Goal: Information Seeking & Learning: Learn about a topic

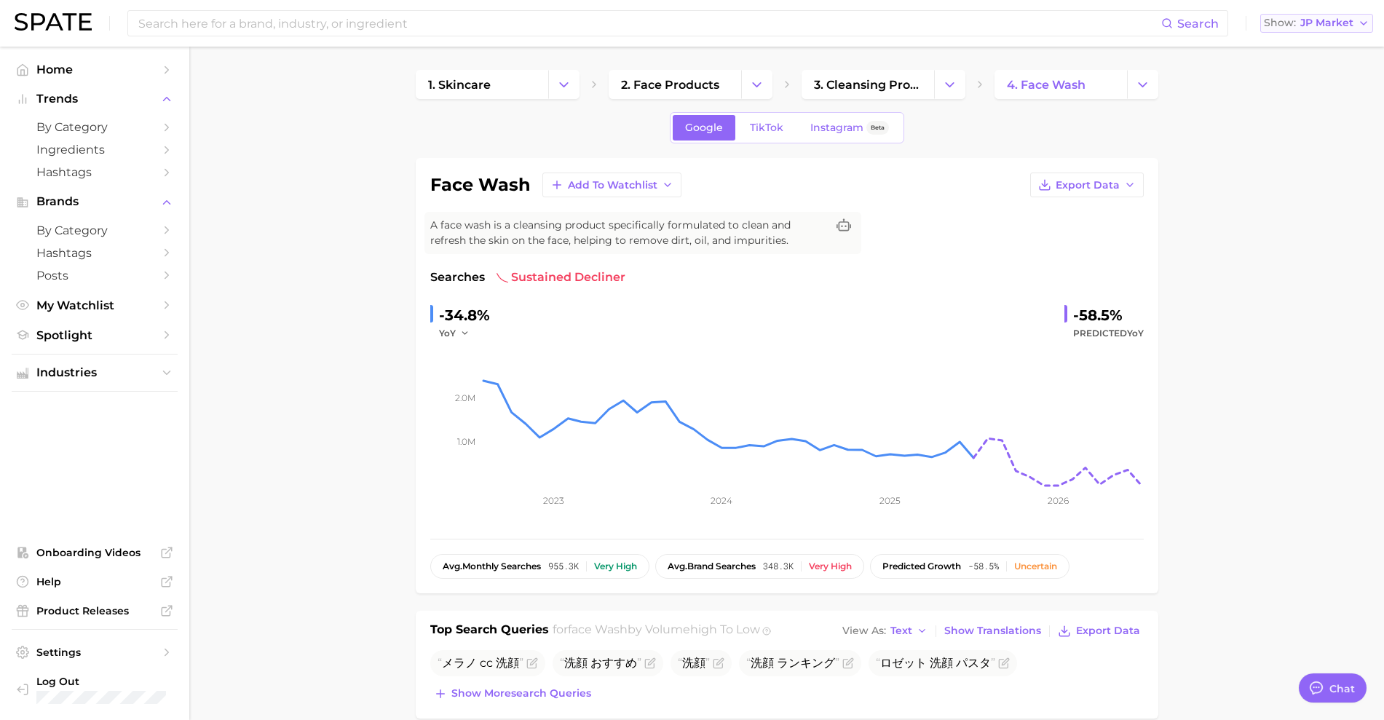
click at [1338, 30] on button "Show JP Market" at bounding box center [1317, 23] width 113 height 19
click at [1325, 51] on span "[GEOGRAPHIC_DATA]" at bounding box center [1309, 47] width 113 height 12
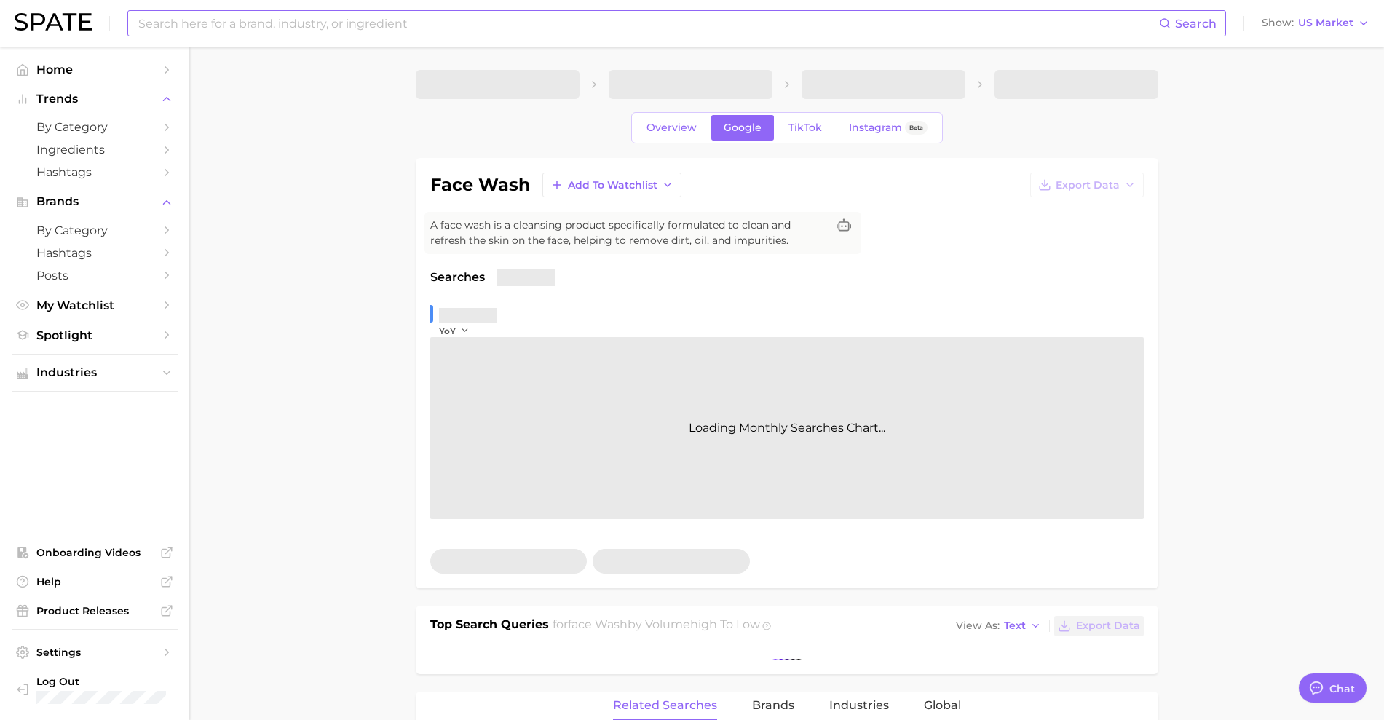
click at [830, 14] on input at bounding box center [648, 23] width 1022 height 25
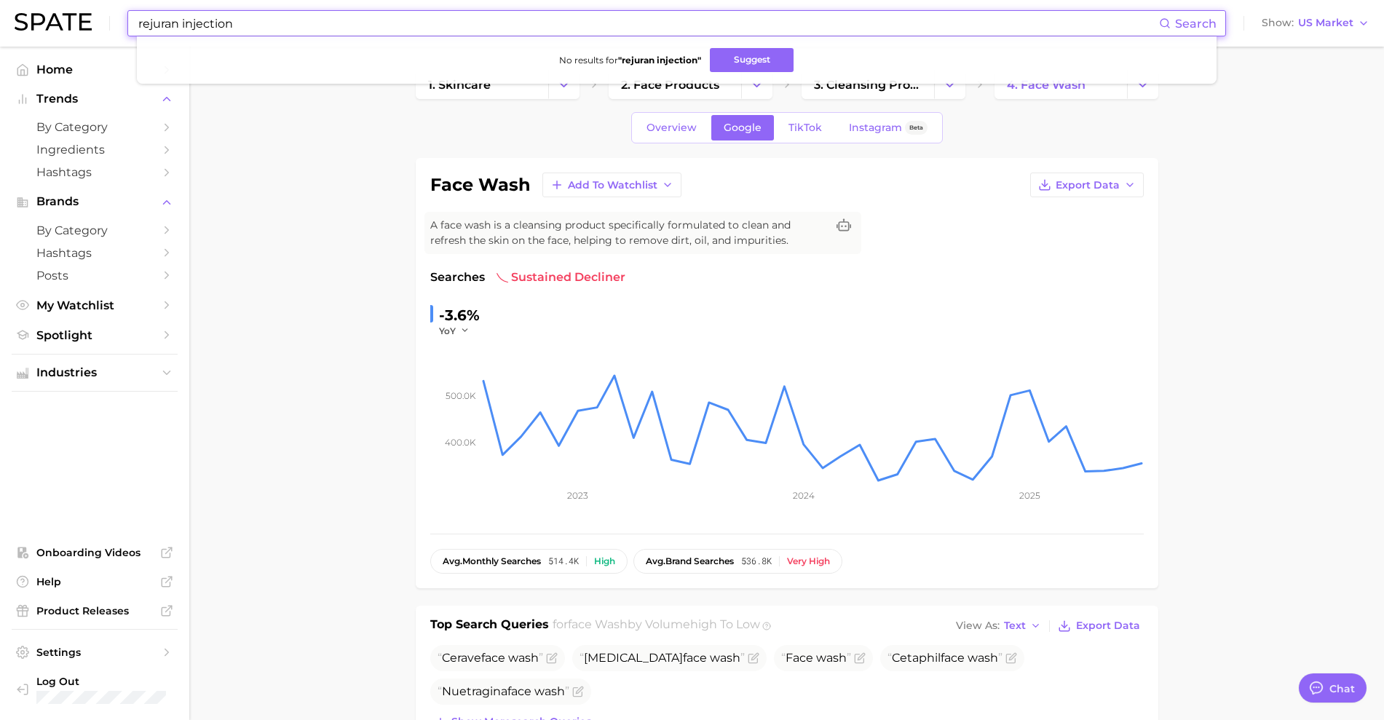
click at [546, 20] on input "rejuran injection" at bounding box center [648, 23] width 1022 height 25
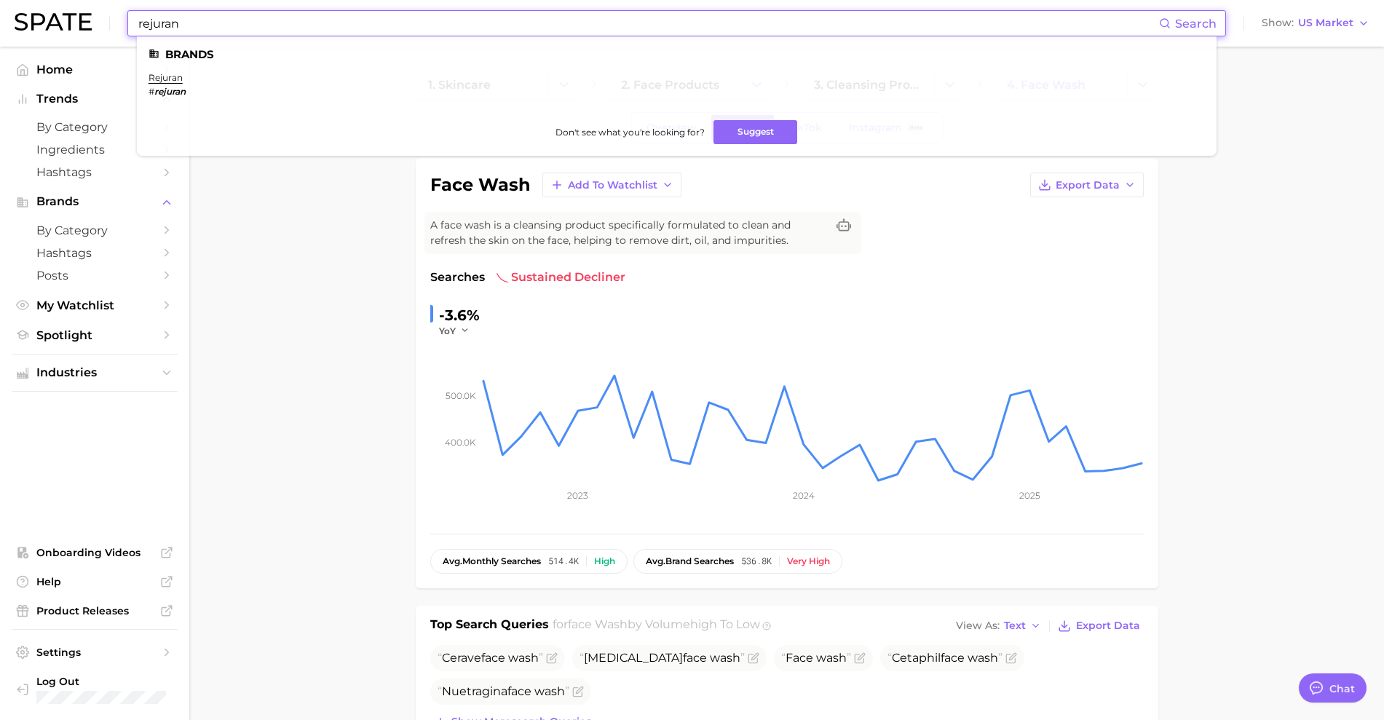
type input "rejuran"
click at [173, 84] on li "rejuran # rejuran" at bounding box center [167, 84] width 37 height 25
click at [173, 82] on link "rejuran" at bounding box center [166, 77] width 34 height 11
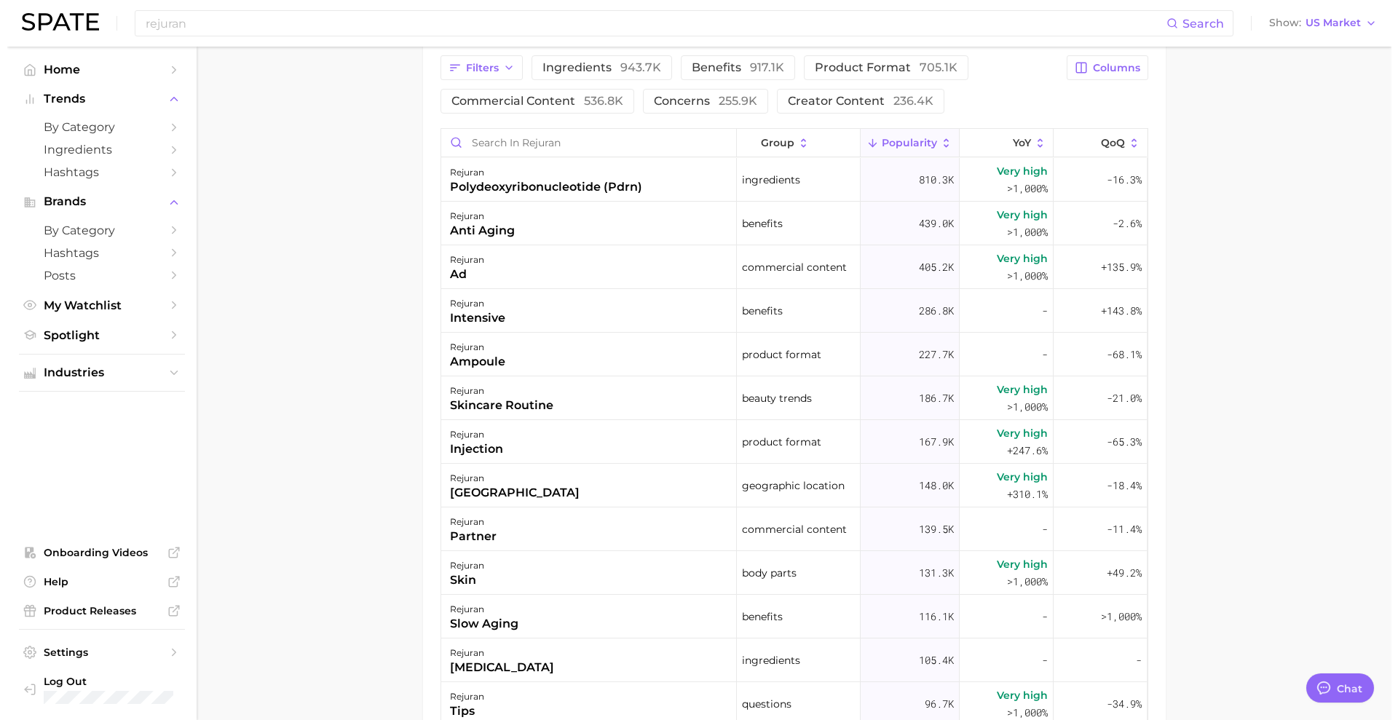
scroll to position [726, 0]
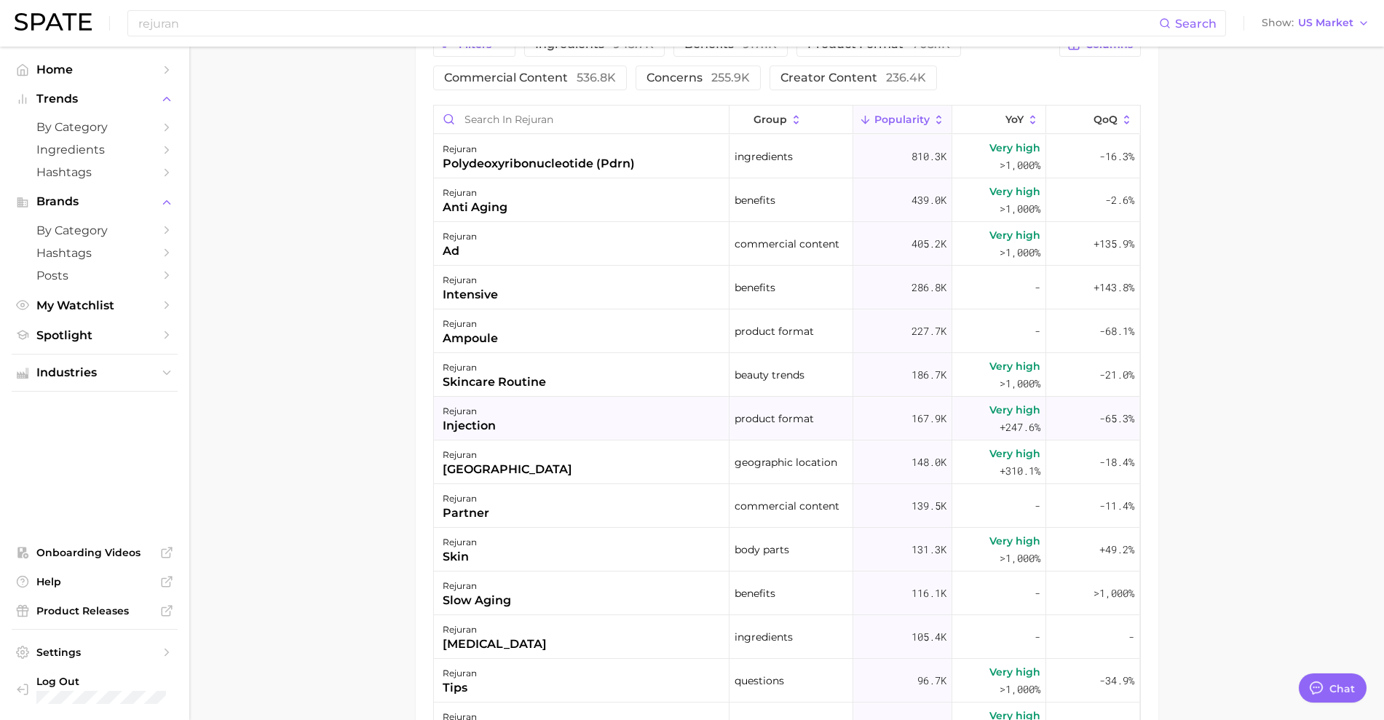
click at [500, 414] on div "rejuran injection" at bounding box center [582, 419] width 296 height 44
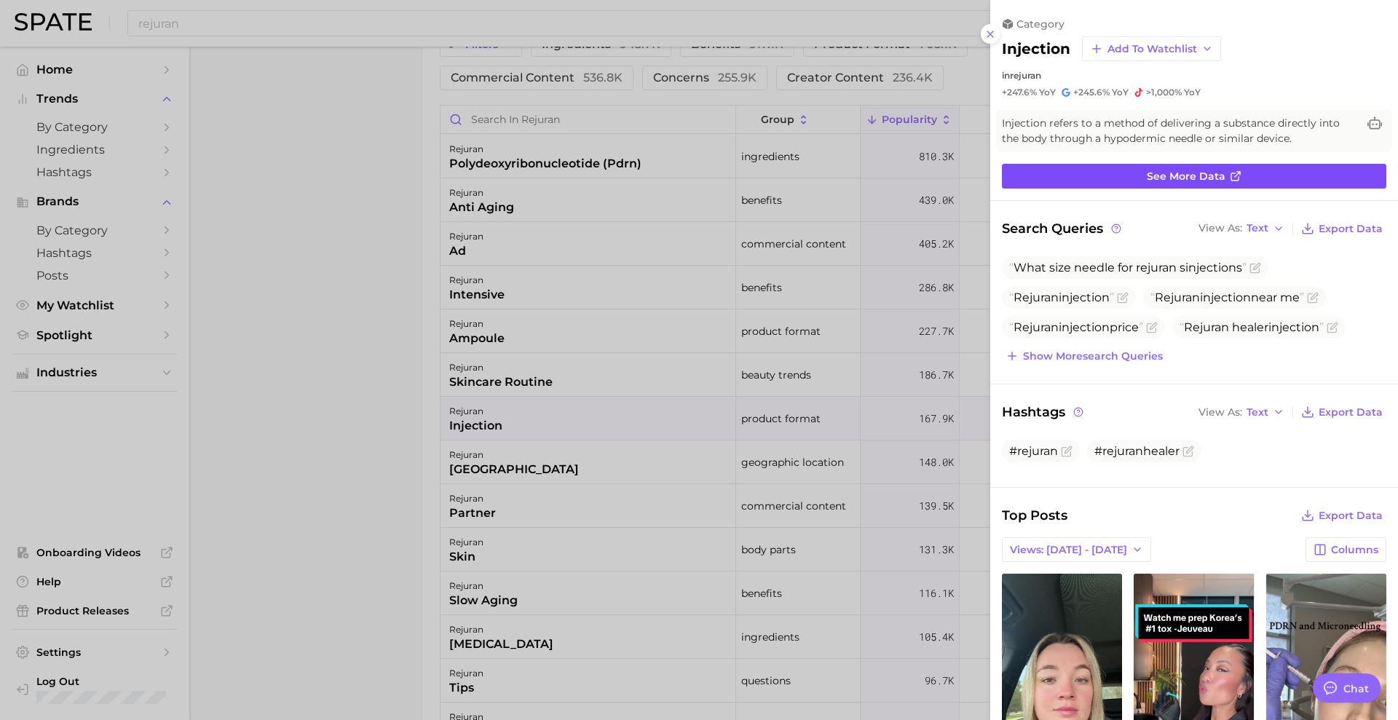
scroll to position [0, 0]
click at [1217, 177] on span "See more data" at bounding box center [1186, 176] width 79 height 12
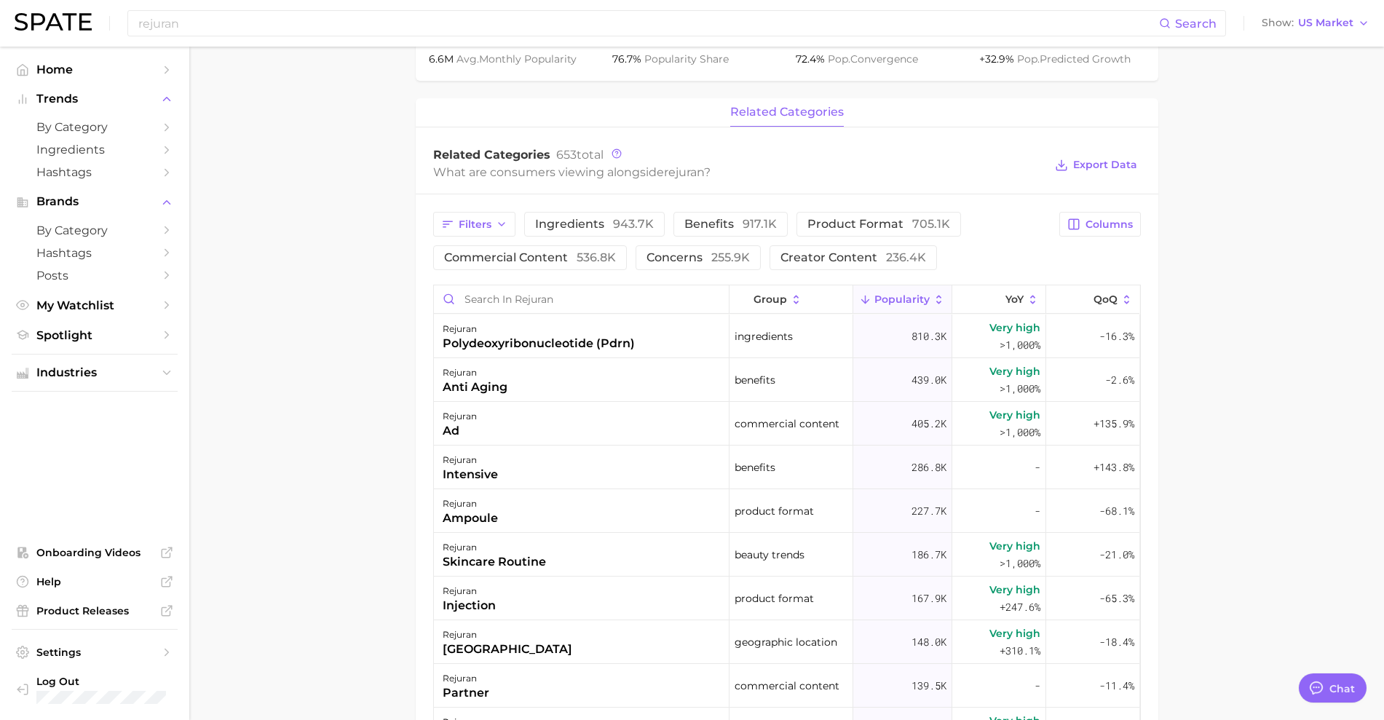
scroll to position [728, 0]
